Goal: Task Accomplishment & Management: Manage account settings

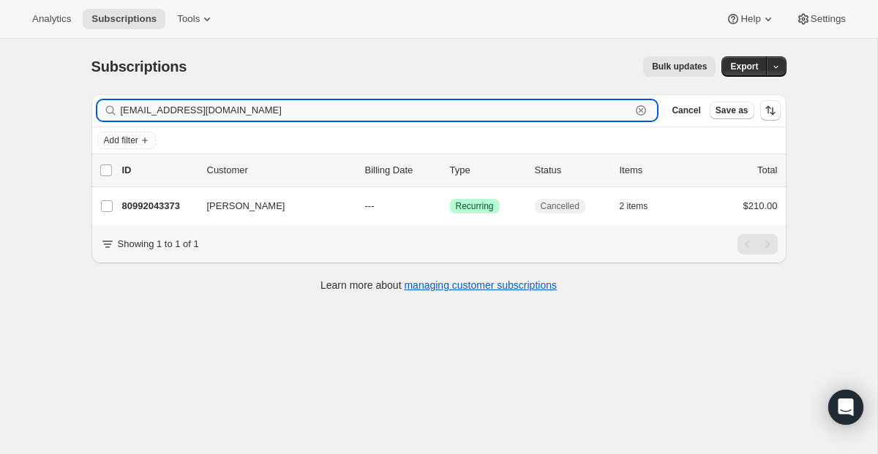
click at [576, 110] on input "[EMAIL_ADDRESS][DOMAIN_NAME]" at bounding box center [376, 110] width 511 height 20
drag, startPoint x: 326, startPoint y: 107, endPoint x: 113, endPoint y: 104, distance: 212.9
click at [113, 104] on div "[EMAIL_ADDRESS][DOMAIN_NAME] Clear" at bounding box center [377, 110] width 560 height 20
paste input "[EMAIL_ADDRESS]"
type input "[EMAIL_ADDRESS][DOMAIN_NAME]"
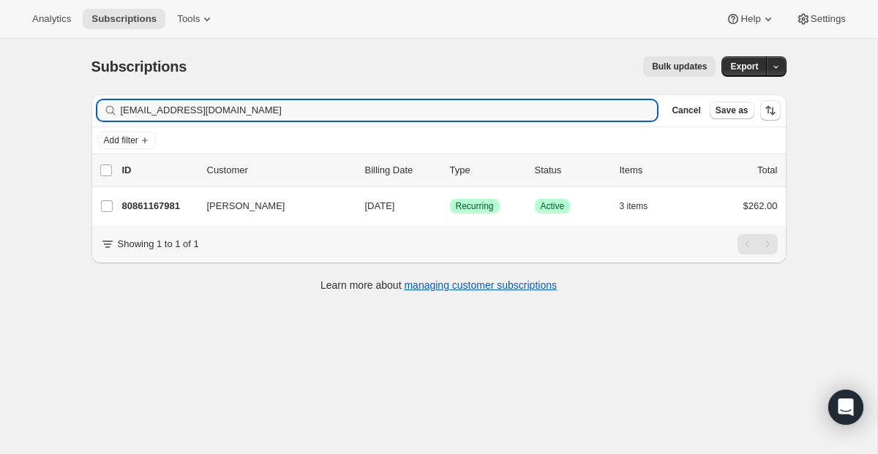
click at [483, 209] on span "Recurring" at bounding box center [475, 206] width 38 height 12
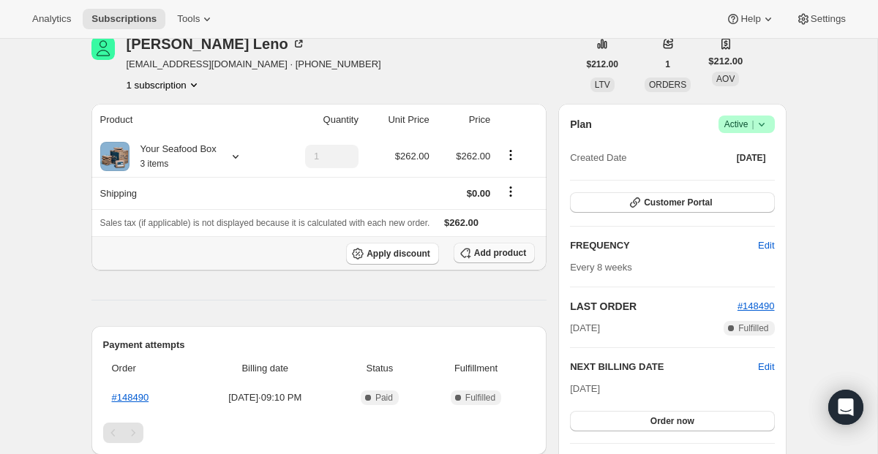
scroll to position [130, 0]
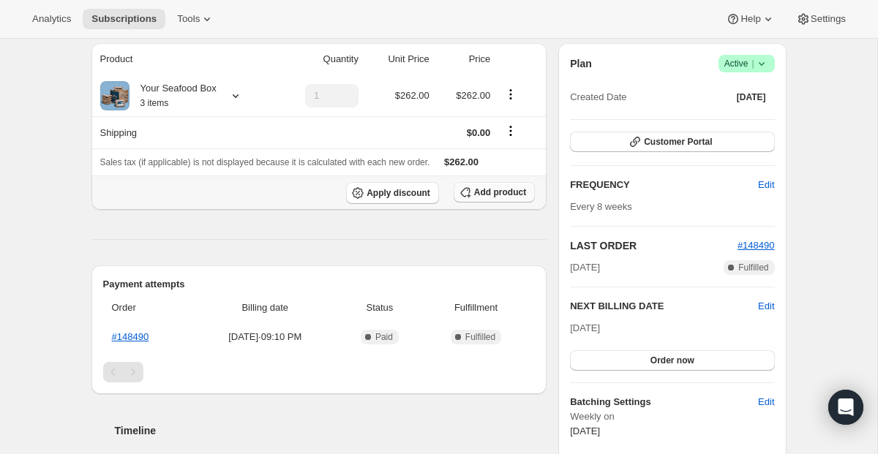
click at [507, 188] on span "Add product" at bounding box center [500, 193] width 52 height 12
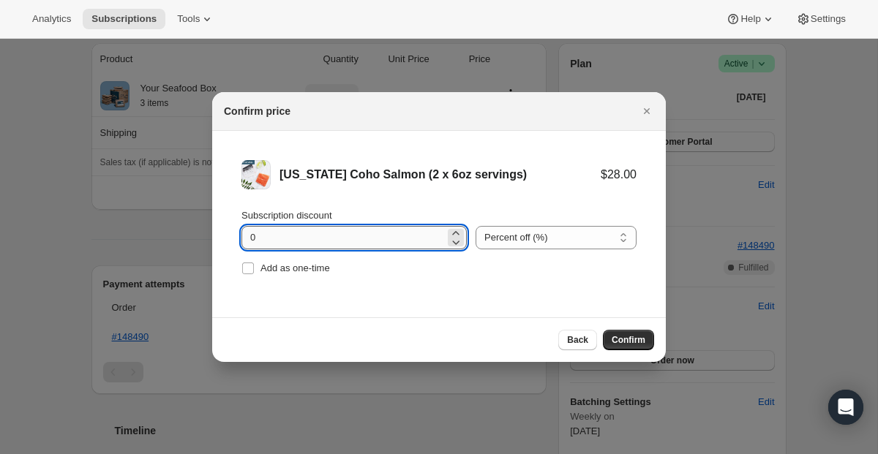
click at [415, 247] on input "0" at bounding box center [342, 237] width 203 height 23
type input "100"
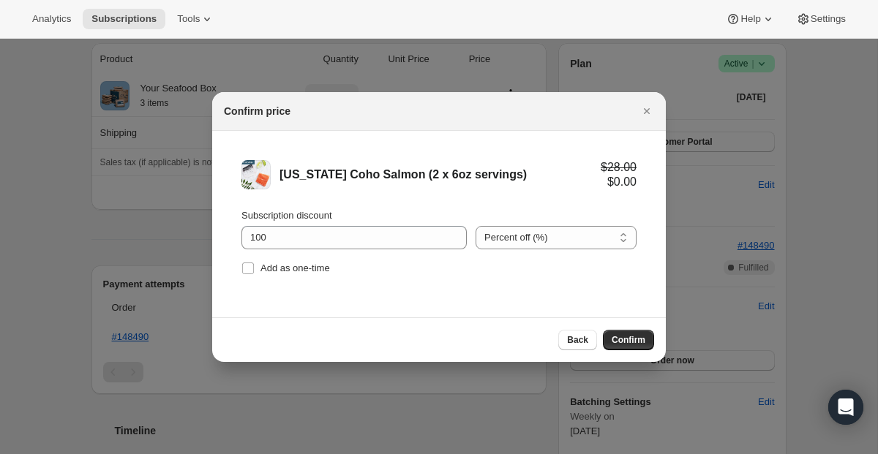
click at [300, 255] on div "Subscription discount 100 Percent off (%) Amount off ($) Percent off (%) Add as…" at bounding box center [438, 244] width 395 height 70
click at [293, 271] on span "Add as one-time" at bounding box center [295, 268] width 70 height 11
click at [254, 271] on input "Add as one-time" at bounding box center [248, 269] width 12 height 12
checkbox input "true"
click at [642, 347] on button "Confirm" at bounding box center [628, 340] width 51 height 20
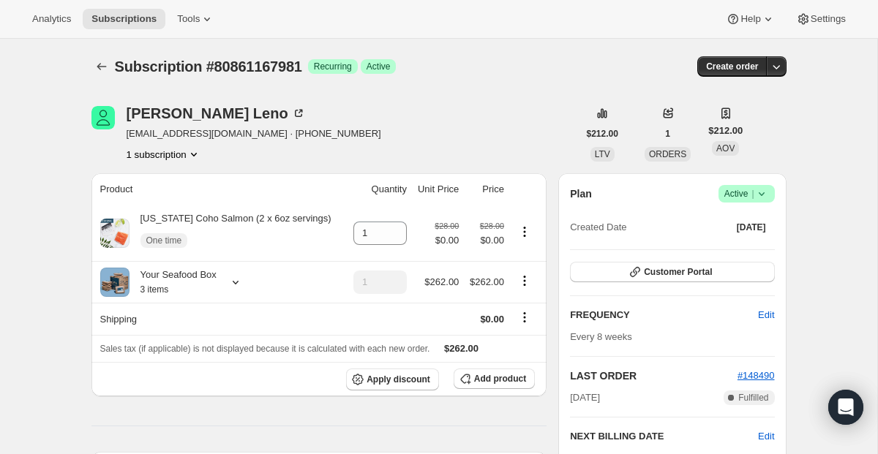
scroll to position [130, 0]
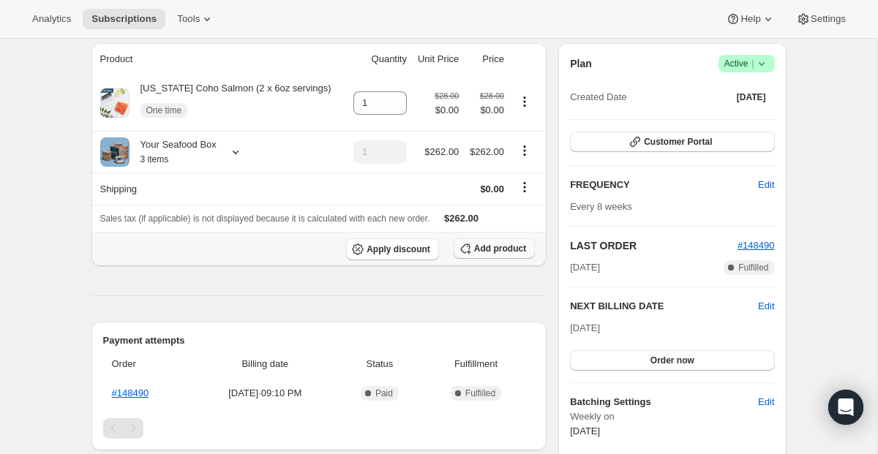
click at [486, 254] on span "Add product" at bounding box center [500, 249] width 52 height 12
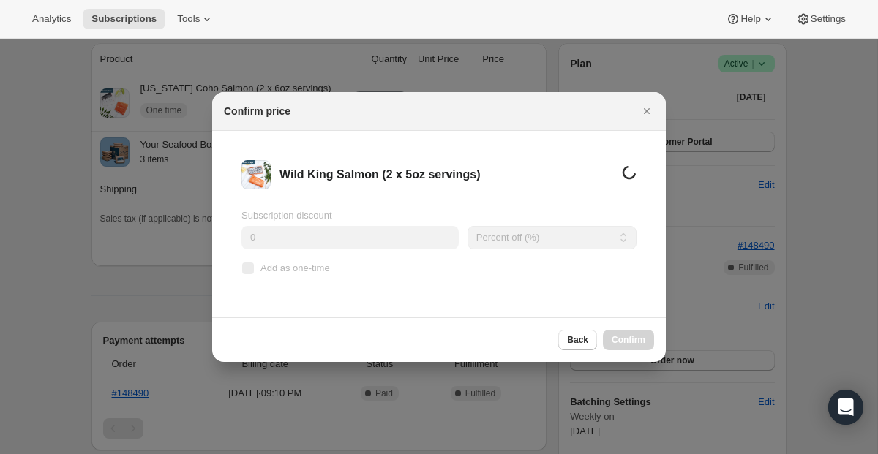
scroll to position [0, 0]
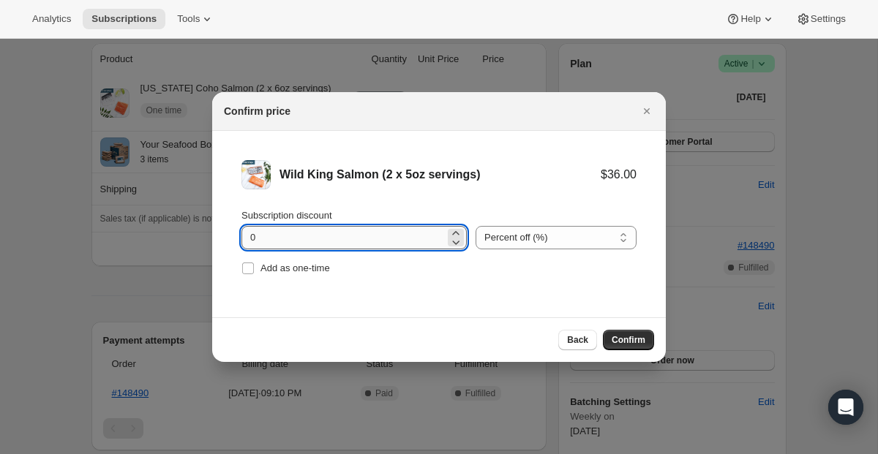
click at [392, 236] on input "0" at bounding box center [342, 237] width 203 height 23
type input "100"
click at [346, 255] on div "Subscription discount 100 Percent off (%) Amount off ($) Percent off (%) Add as…" at bounding box center [438, 244] width 395 height 70
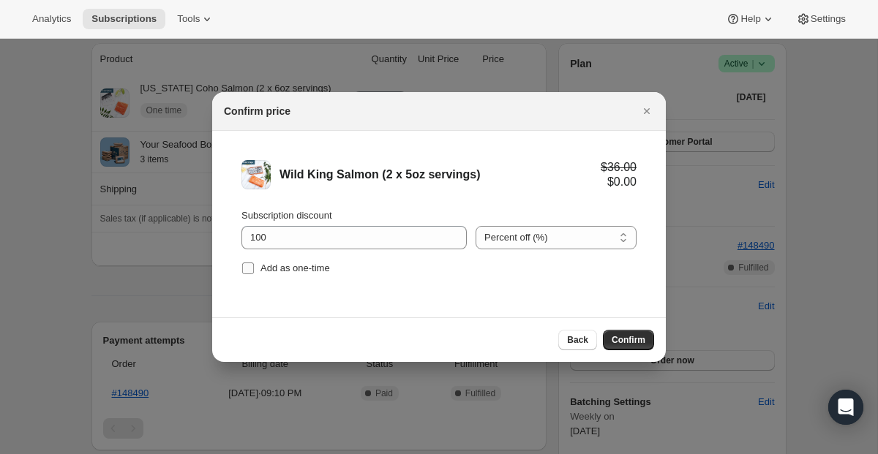
click at [330, 271] on span "Add as one-time" at bounding box center [295, 268] width 70 height 11
click at [254, 271] on input "Add as one-time" at bounding box center [248, 269] width 12 height 12
checkbox input "true"
click at [615, 335] on span "Confirm" at bounding box center [629, 340] width 34 height 12
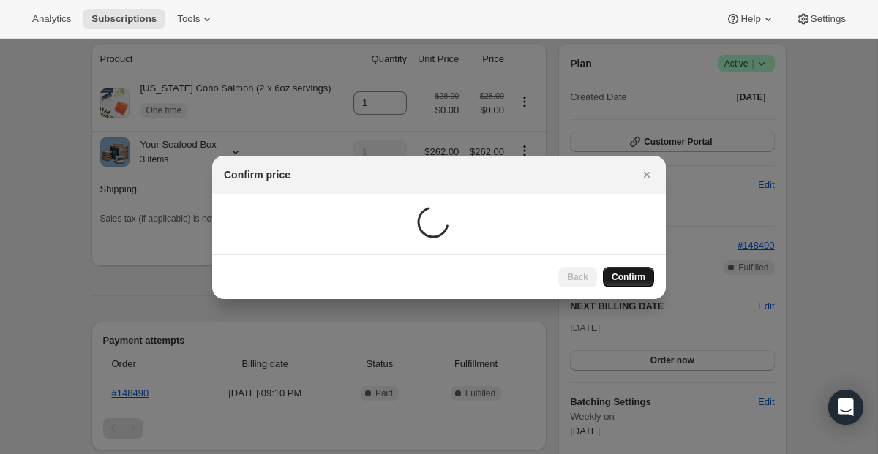
scroll to position [130, 0]
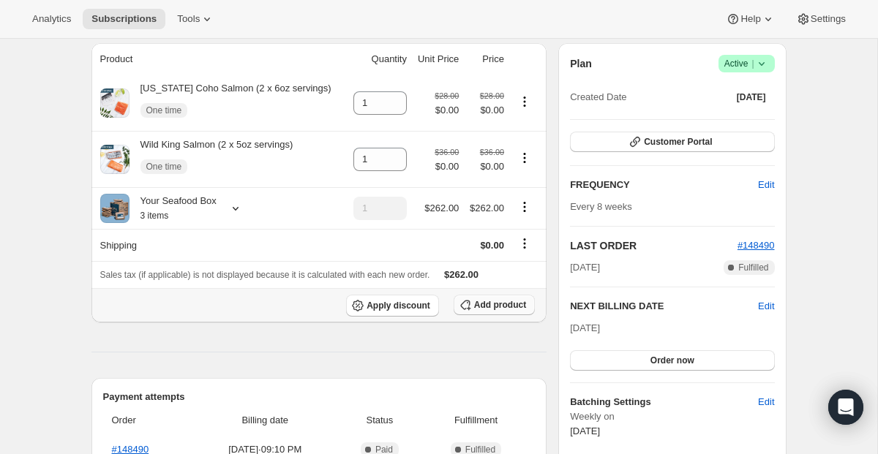
click at [486, 301] on span "Add product" at bounding box center [500, 305] width 52 height 12
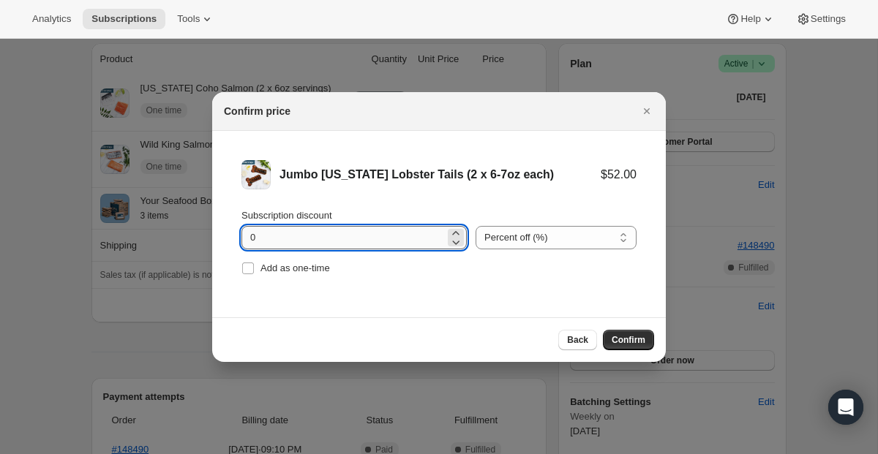
click at [290, 237] on input "0" at bounding box center [342, 237] width 203 height 23
type input "0"
type input "100"
click at [248, 269] on input "Add as one-time" at bounding box center [248, 269] width 12 height 12
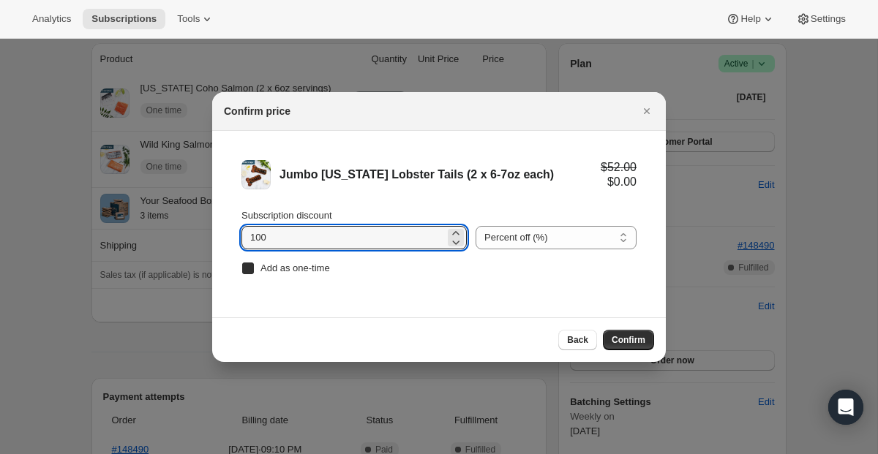
checkbox input "true"
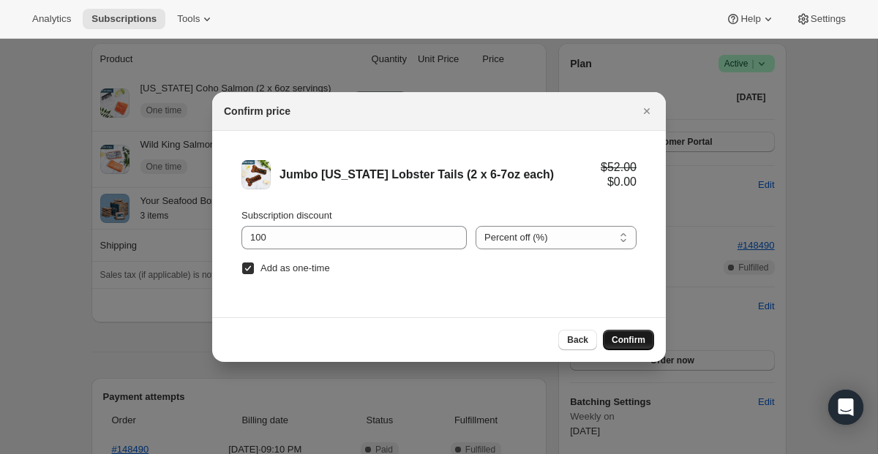
click at [607, 333] on button "Confirm" at bounding box center [628, 340] width 51 height 20
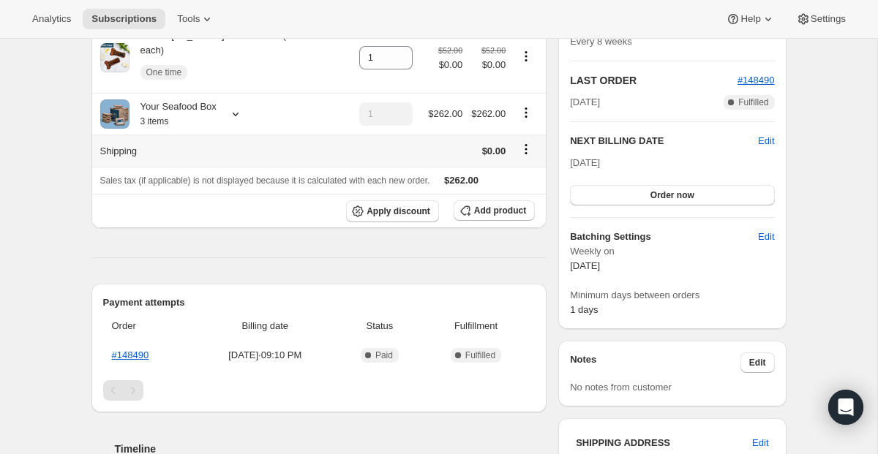
scroll to position [353, 0]
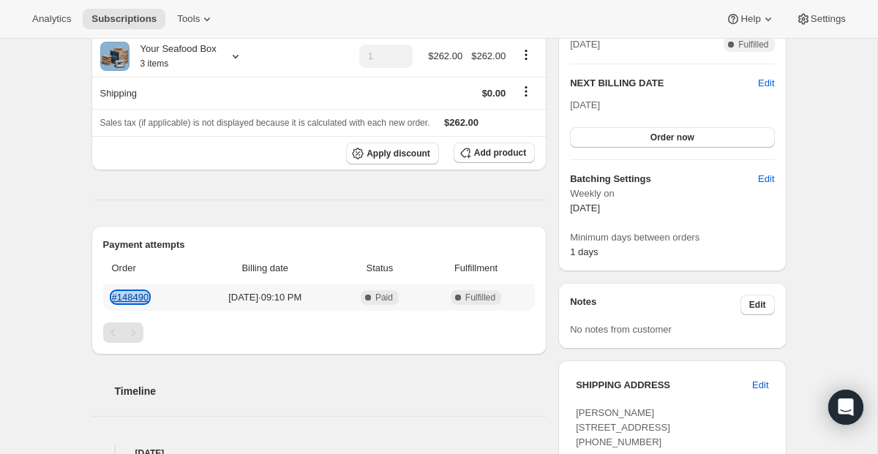
copy link "#148490"
